Goal: Task Accomplishment & Management: Use online tool/utility

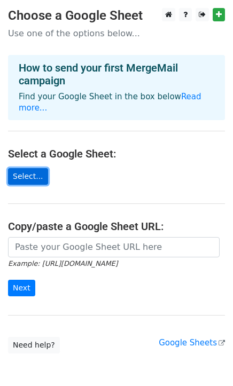
click at [35, 168] on link "Select..." at bounding box center [28, 176] width 40 height 17
click at [30, 168] on link "Select..." at bounding box center [28, 176] width 40 height 17
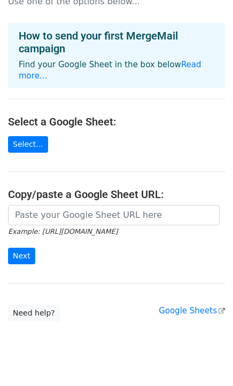
scroll to position [41, 0]
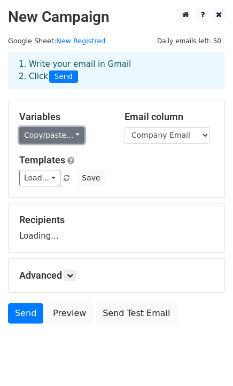
click at [55, 132] on link "Copy/paste..." at bounding box center [51, 135] width 65 height 17
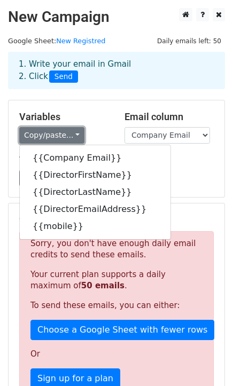
click at [55, 132] on link "Copy/paste..." at bounding box center [51, 135] width 65 height 17
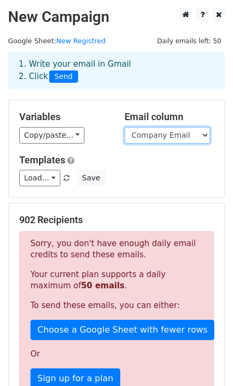
click at [152, 131] on select "Company Email DirectorFirstName DirectorLastName DirectorEmailAddress mobile" at bounding box center [166, 135] width 85 height 17
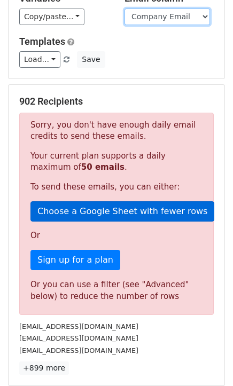
scroll to position [278, 0]
